Goal: Task Accomplishment & Management: Manage account settings

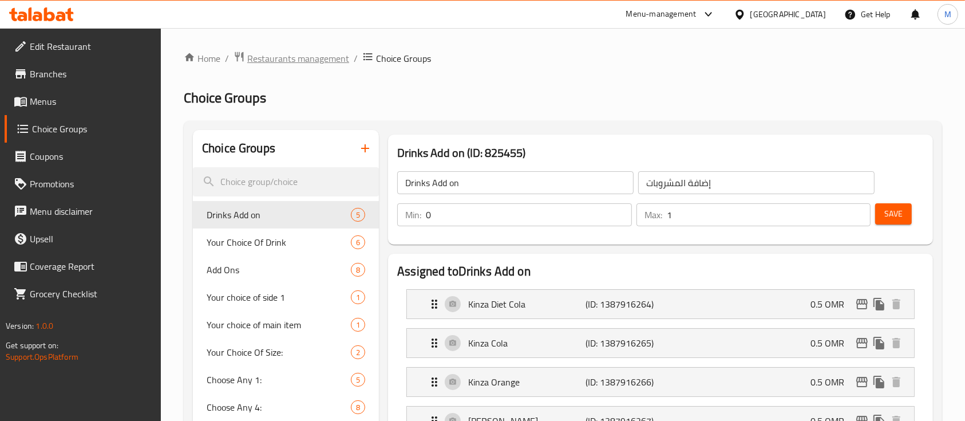
click at [279, 65] on span "Restaurants management" at bounding box center [298, 59] width 102 height 14
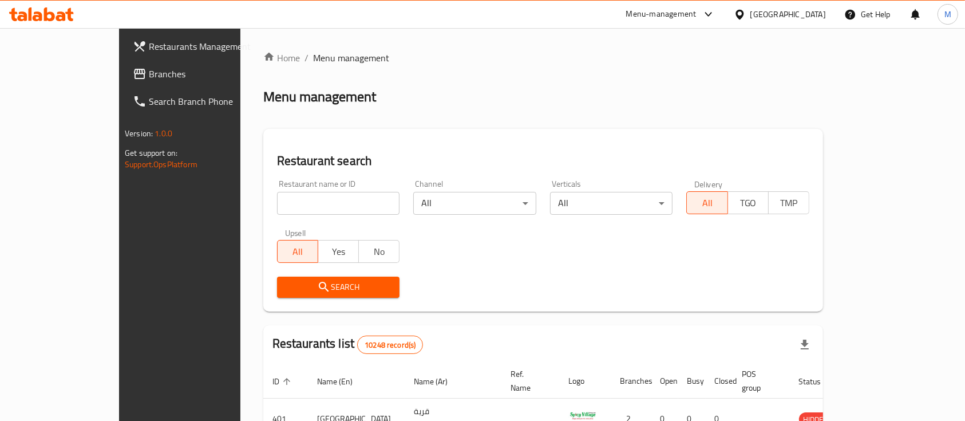
click at [277, 198] on input "search" at bounding box center [338, 203] width 123 height 23
type input "crema's"
click button "Search" at bounding box center [338, 286] width 123 height 21
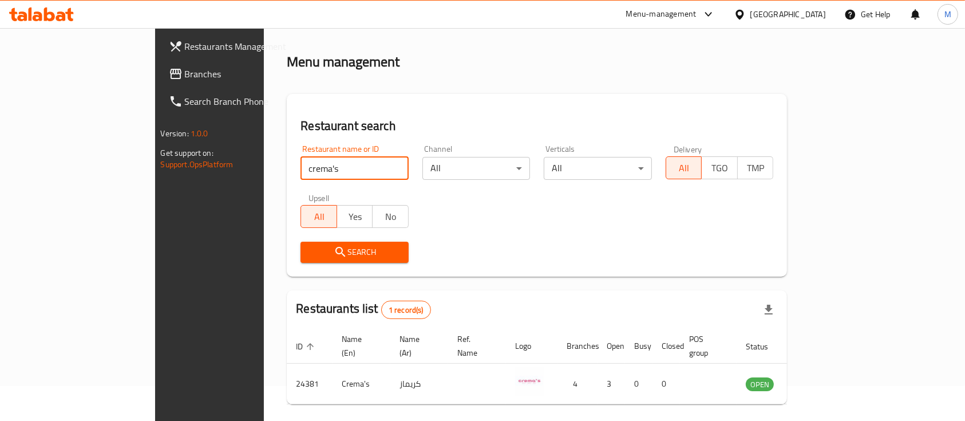
scroll to position [67, 0]
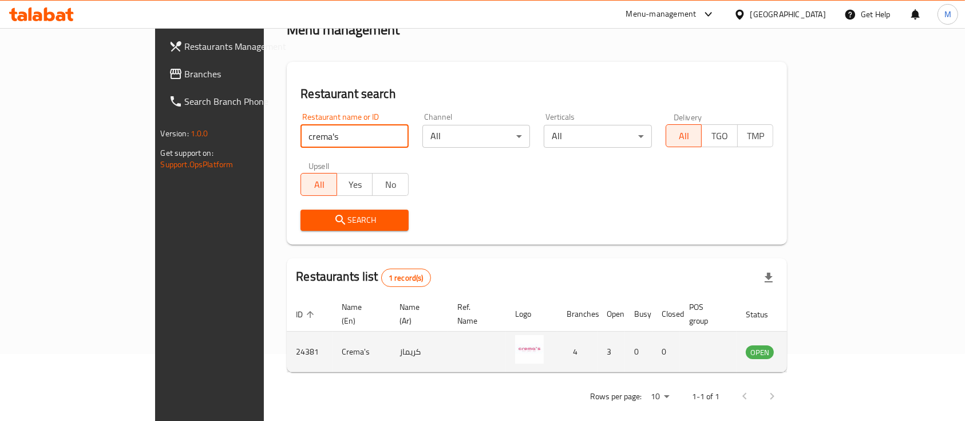
click at [819, 347] on icon "enhanced table" at bounding box center [813, 352] width 13 height 10
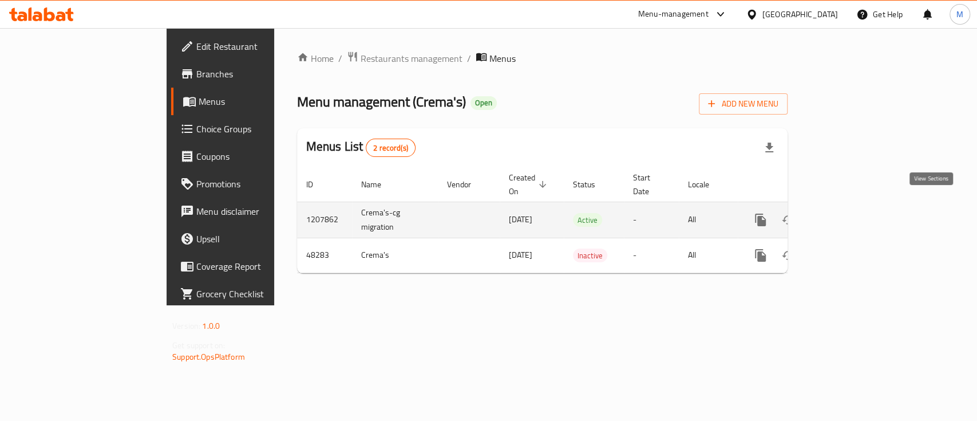
click at [850, 213] on icon "enhanced table" at bounding box center [843, 220] width 14 height 14
click at [848, 214] on icon "enhanced table" at bounding box center [843, 219] width 10 height 10
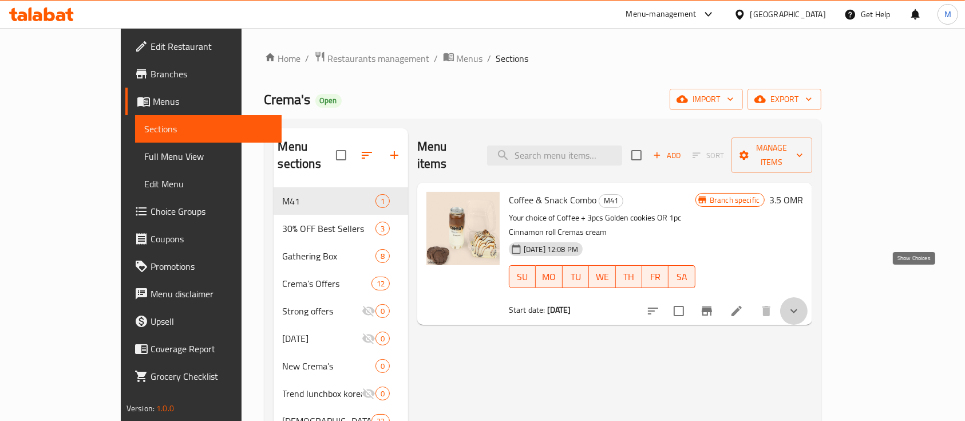
click at [801, 304] on icon "show more" at bounding box center [794, 311] width 14 height 14
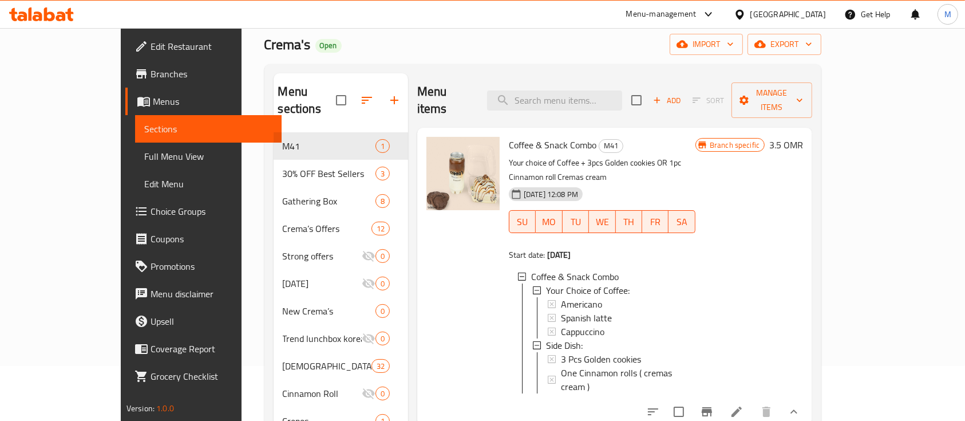
scroll to position [152, 0]
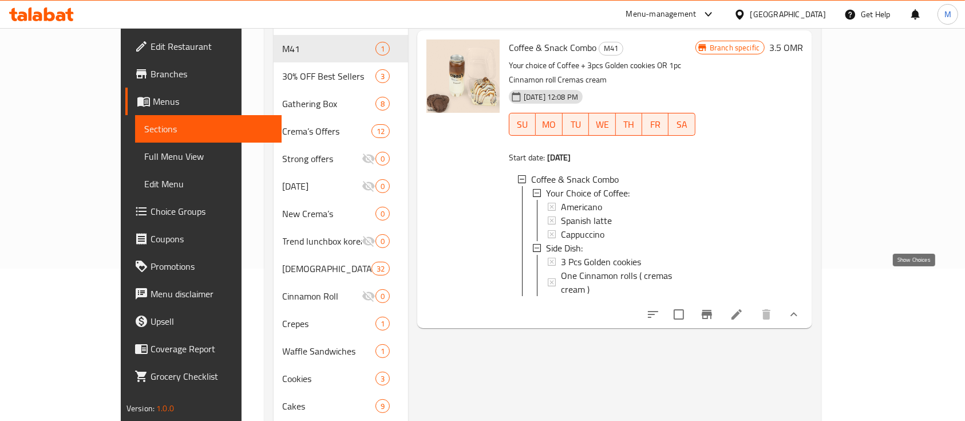
click at [801, 307] on icon "show more" at bounding box center [794, 314] width 14 height 14
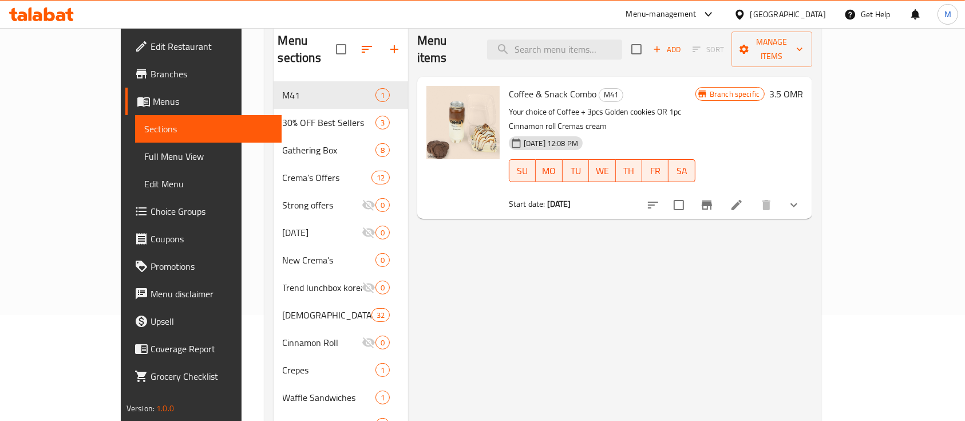
scroll to position [76, 0]
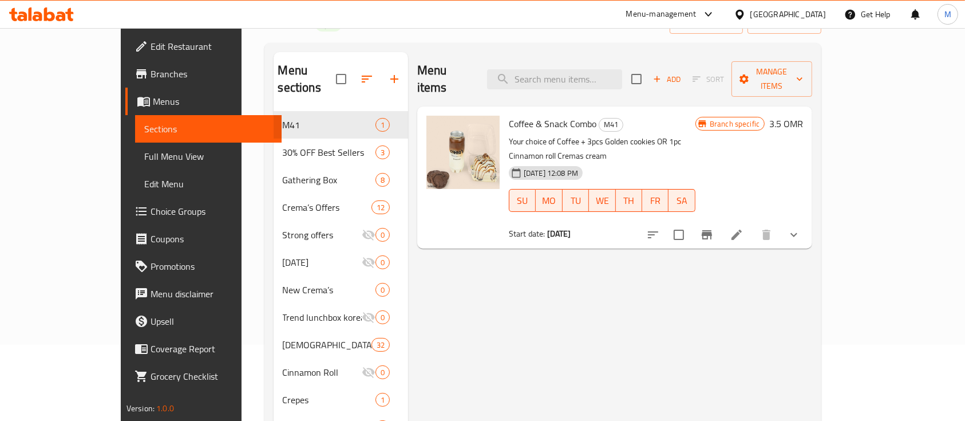
click at [742, 230] on icon at bounding box center [737, 235] width 10 height 10
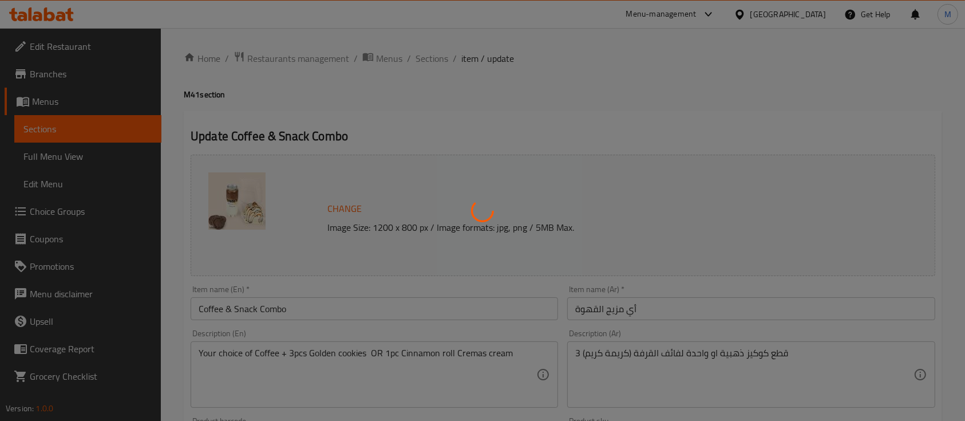
type input "اختيارك من القهوة:"
type input "1"
type input "طبق جانبي:"
type input "1"
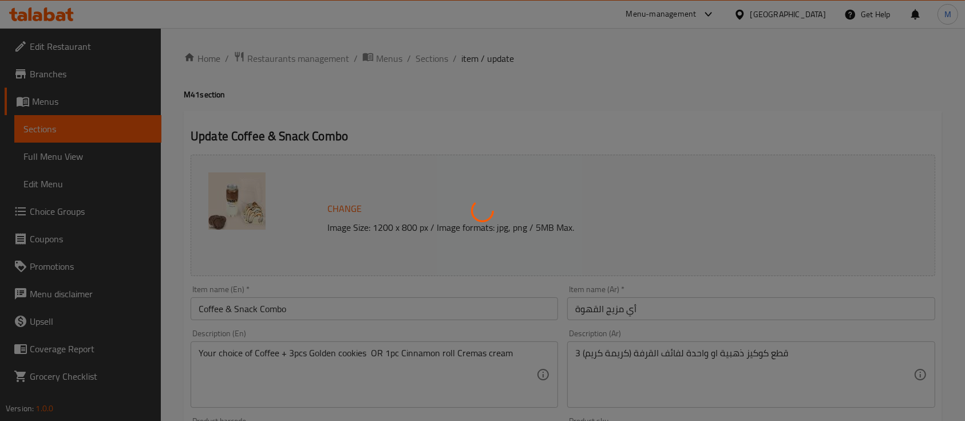
type input "1"
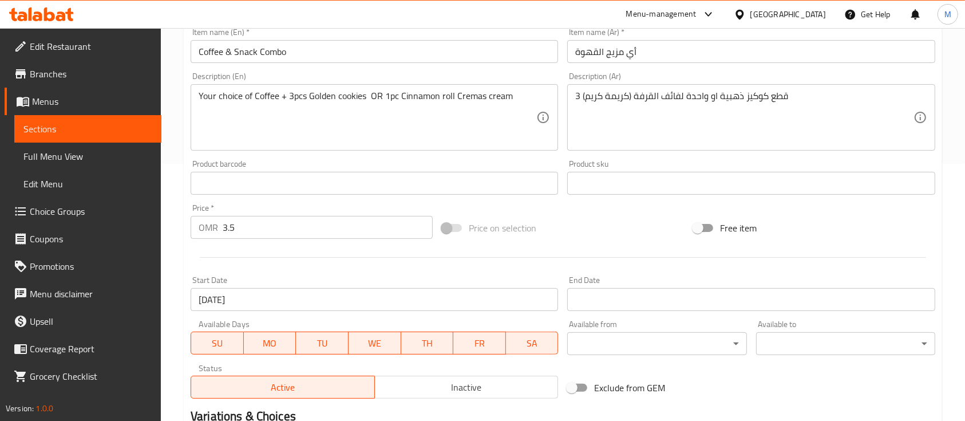
scroll to position [241, 0]
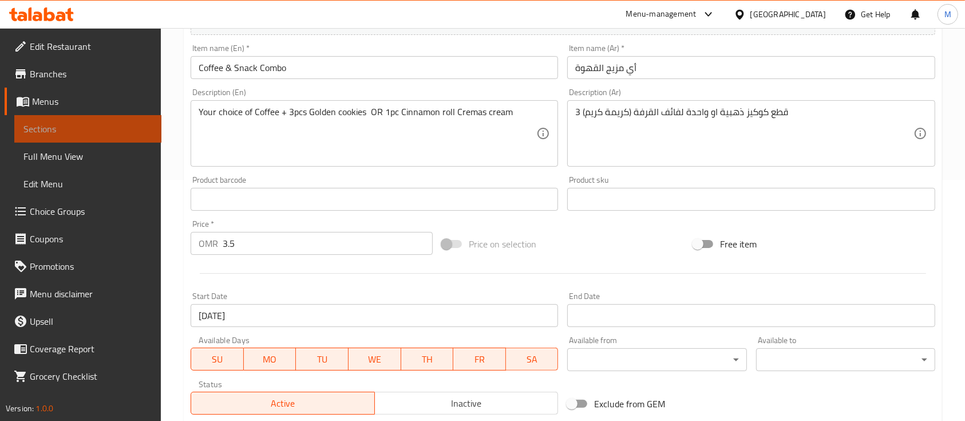
click at [125, 137] on link "Sections" at bounding box center [87, 128] width 147 height 27
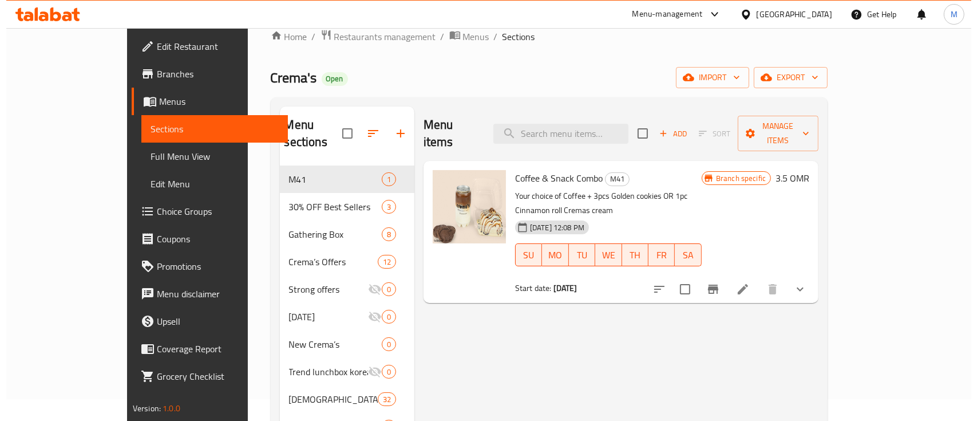
scroll to position [7, 0]
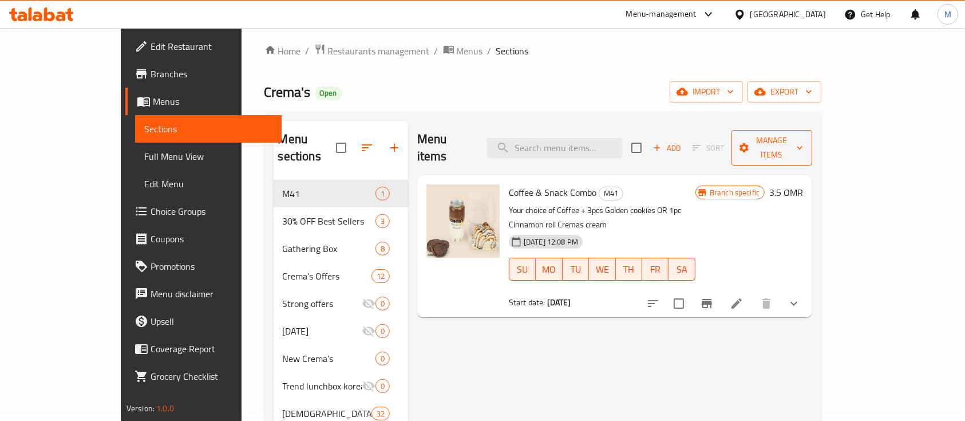
click at [803, 141] on span "Manage items" at bounding box center [772, 147] width 62 height 29
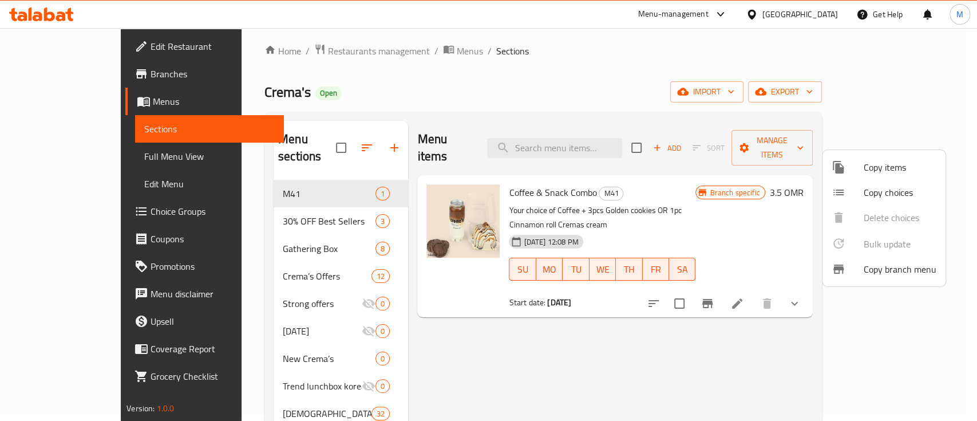
click at [732, 193] on div at bounding box center [488, 210] width 977 height 421
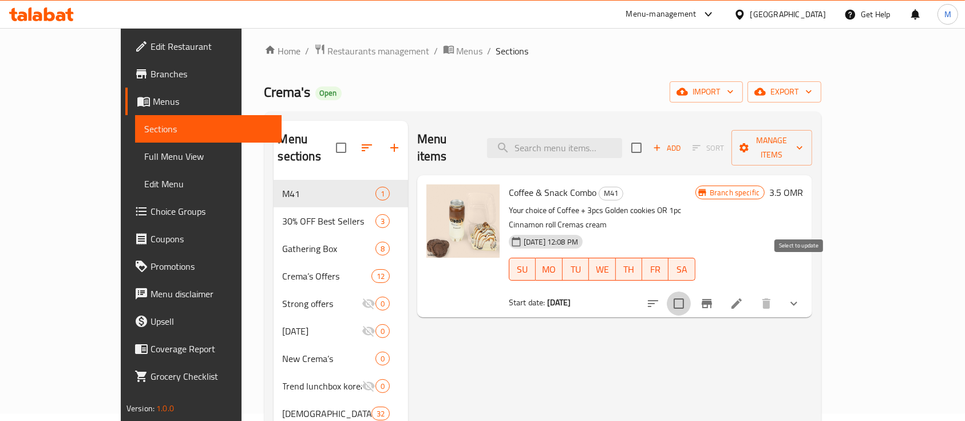
click at [691, 291] on input "checkbox" at bounding box center [679, 303] width 24 height 24
checkbox input "true"
click at [803, 144] on span "Manage items" at bounding box center [772, 147] width 62 height 29
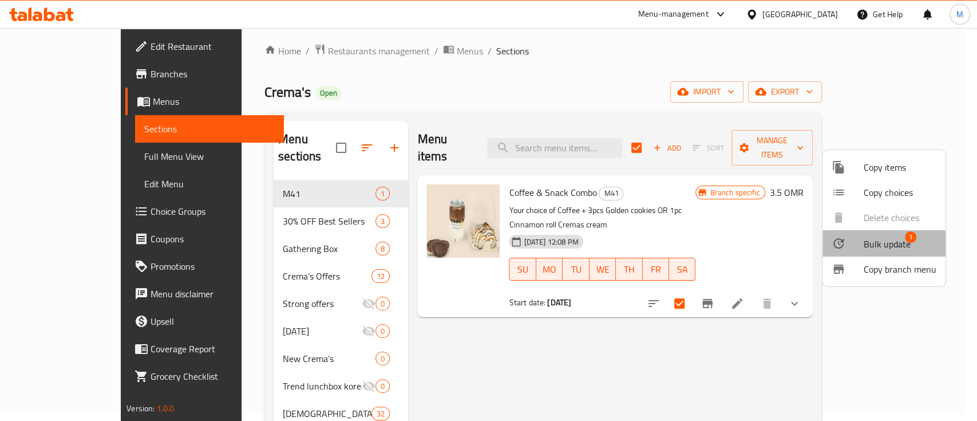
click at [900, 239] on span "Bulk update" at bounding box center [887, 244] width 47 height 14
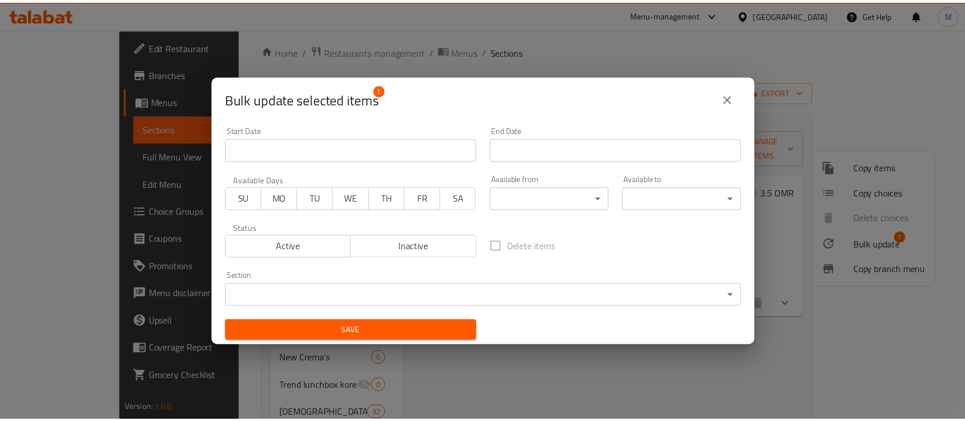
scroll to position [2, 0]
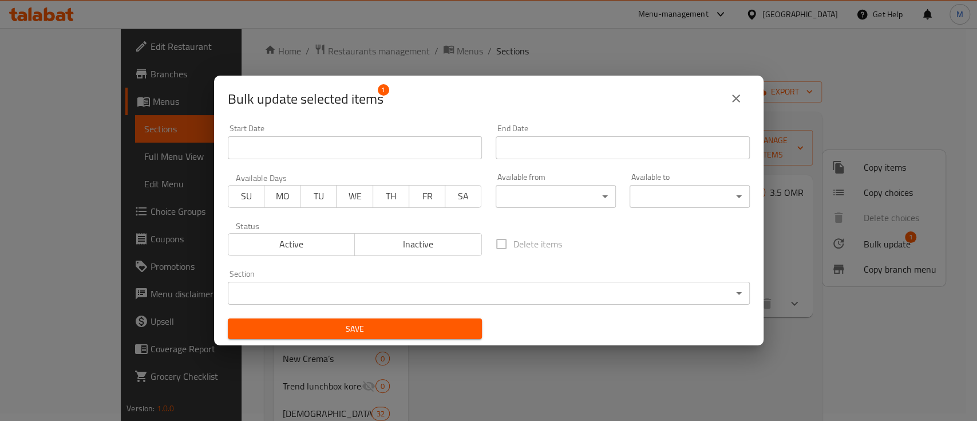
click at [315, 236] on span "Active" at bounding box center [292, 244] width 118 height 17
click at [394, 139] on input "Start Date" at bounding box center [355, 147] width 254 height 23
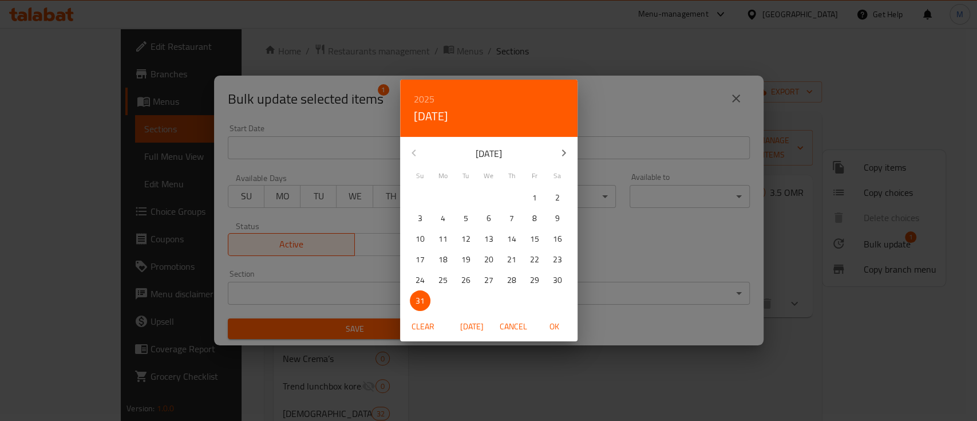
click at [654, 185] on div "2025 Sun, Aug 31 August 2025 Su Mo Tu We Th Fr Sa 27 28 29 30 31 1 2 3 4 5 6 7 …" at bounding box center [488, 210] width 977 height 421
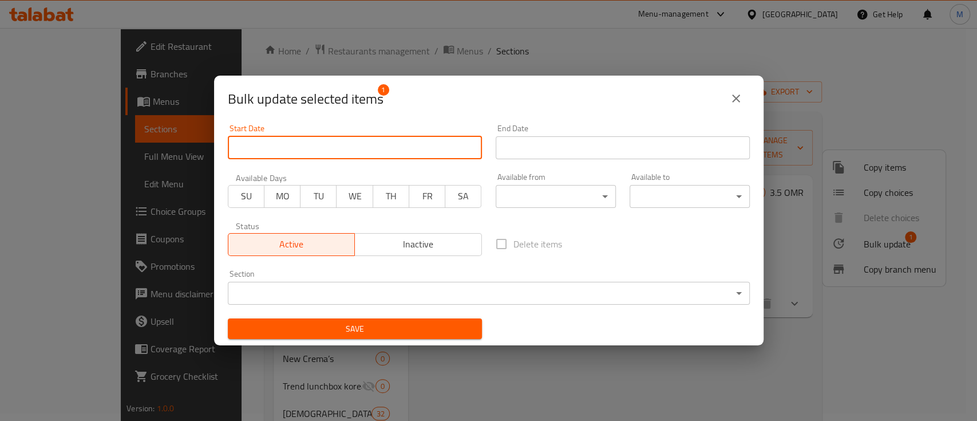
click at [746, 90] on button "close" at bounding box center [735, 98] width 27 height 27
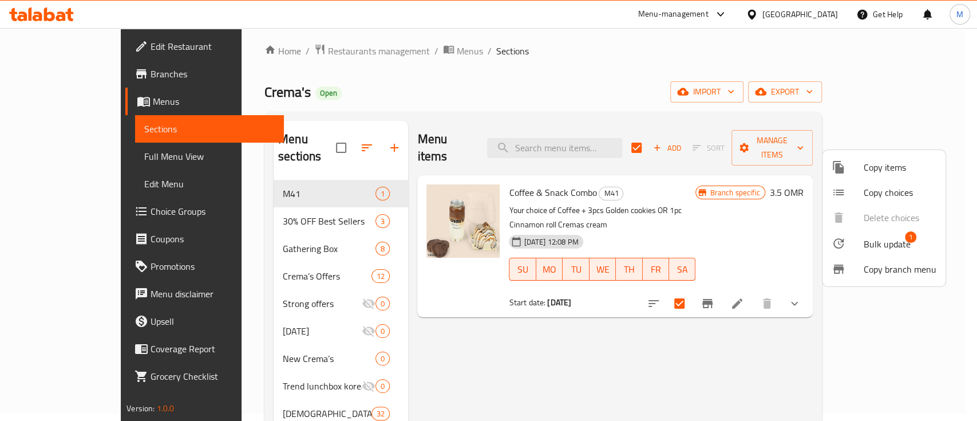
click at [784, 358] on div at bounding box center [488, 210] width 977 height 421
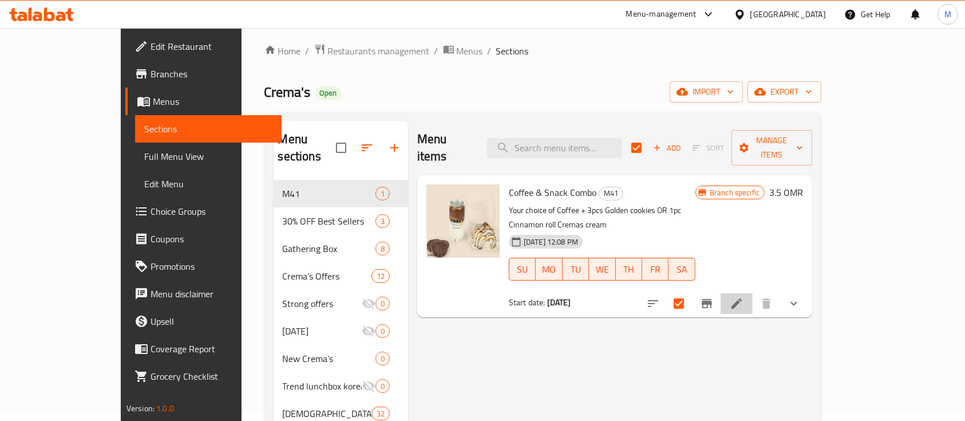
click at [753, 293] on li at bounding box center [737, 303] width 32 height 21
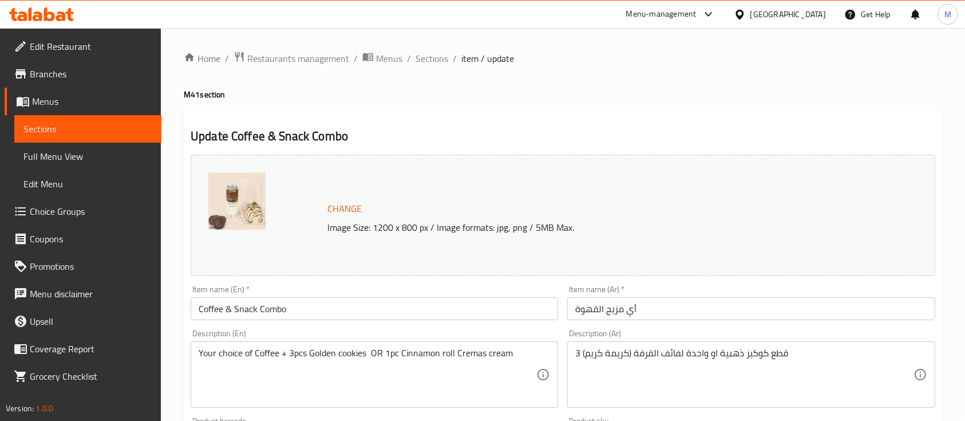
click at [114, 129] on span "Sections" at bounding box center [87, 129] width 129 height 14
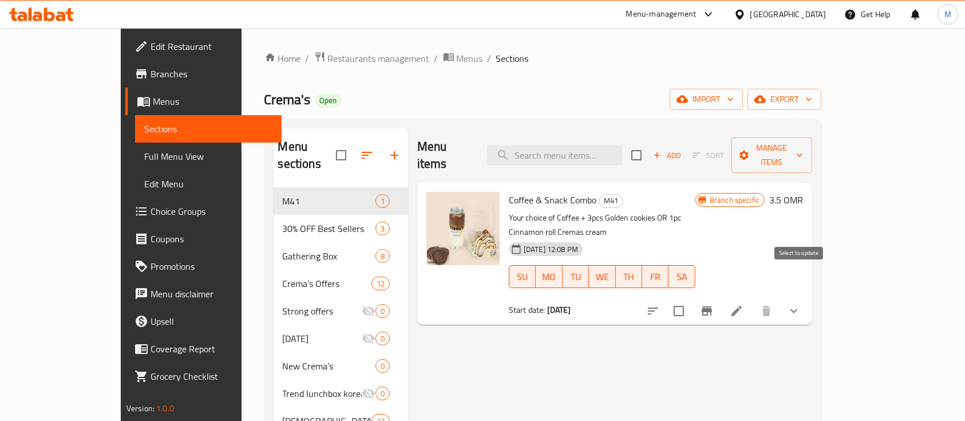
click at [691, 299] on input "checkbox" at bounding box center [679, 311] width 24 height 24
checkbox input "true"
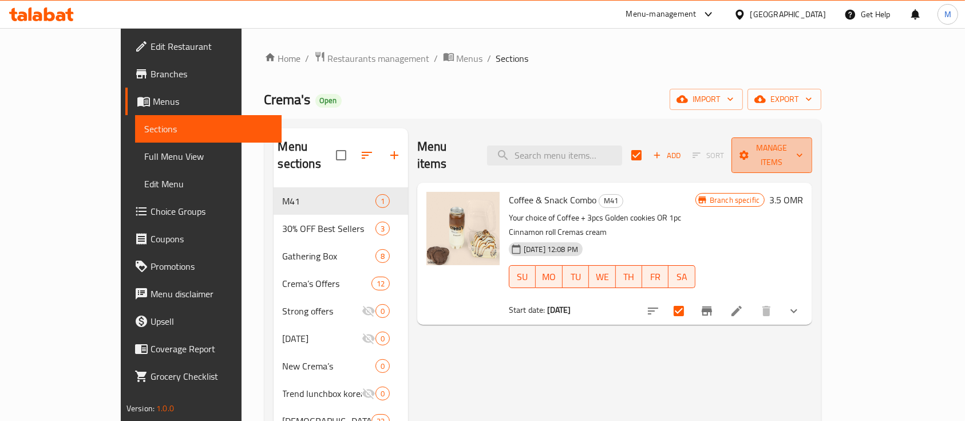
click at [803, 152] on span "Manage items" at bounding box center [772, 155] width 62 height 29
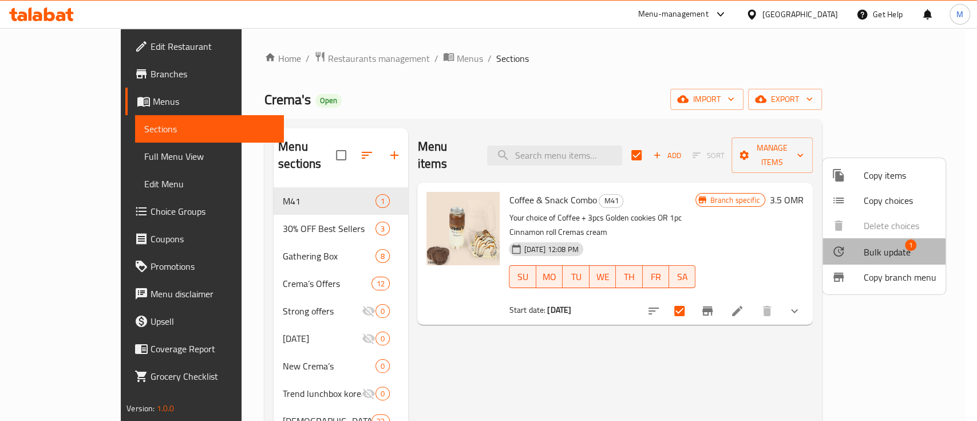
click at [872, 253] on span "Bulk update" at bounding box center [887, 252] width 47 height 14
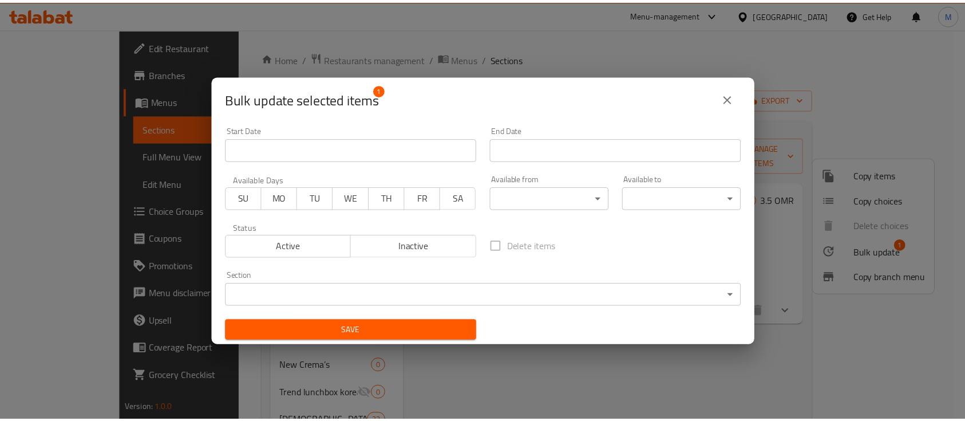
scroll to position [2, 0]
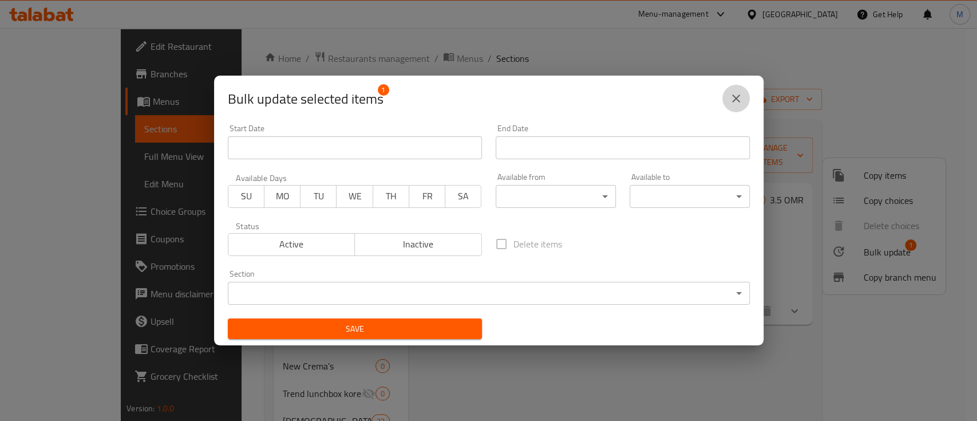
click at [737, 94] on icon "close" at bounding box center [736, 99] width 14 height 14
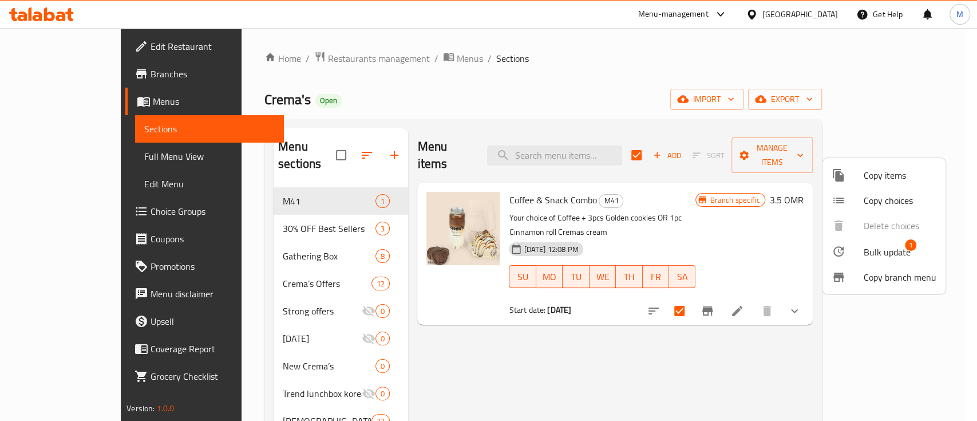
click at [790, 193] on div at bounding box center [488, 210] width 977 height 421
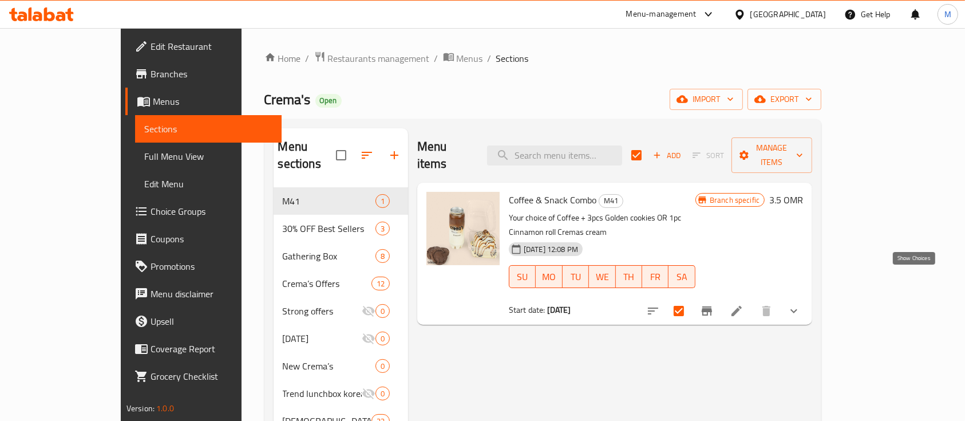
click at [801, 304] on icon "show more" at bounding box center [794, 311] width 14 height 14
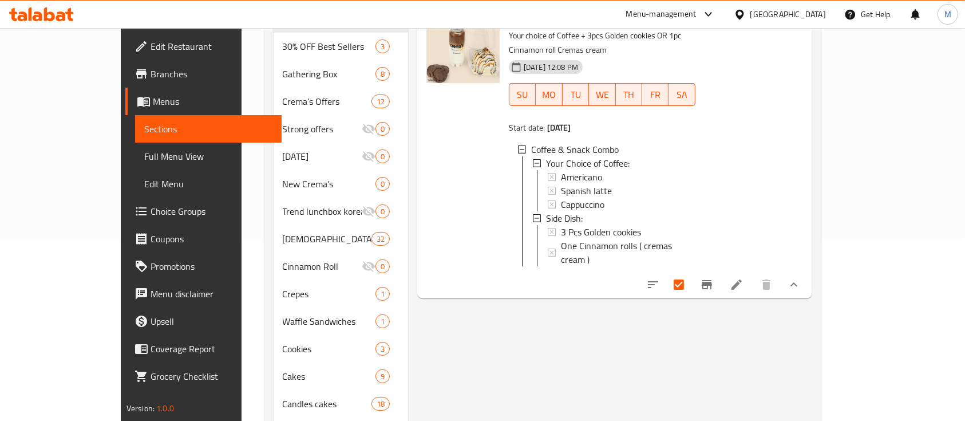
scroll to position [152, 0]
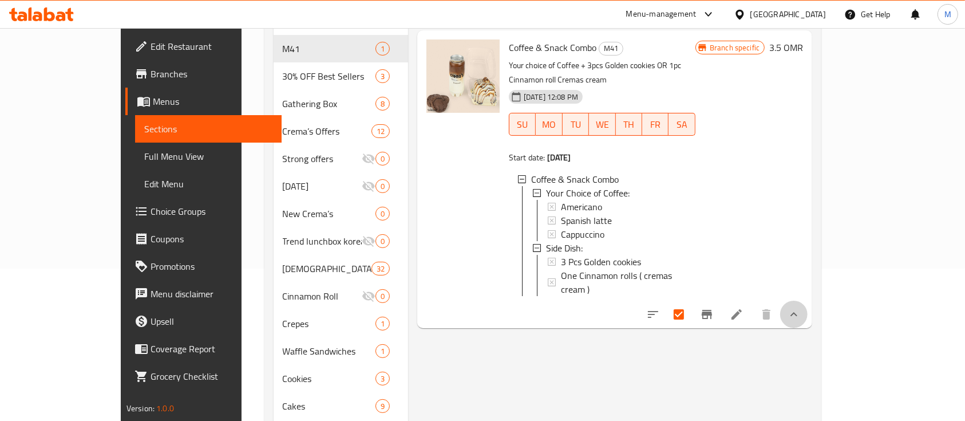
click at [808, 301] on button "show more" at bounding box center [793, 314] width 27 height 27
